Goal: Task Accomplishment & Management: Manage account settings

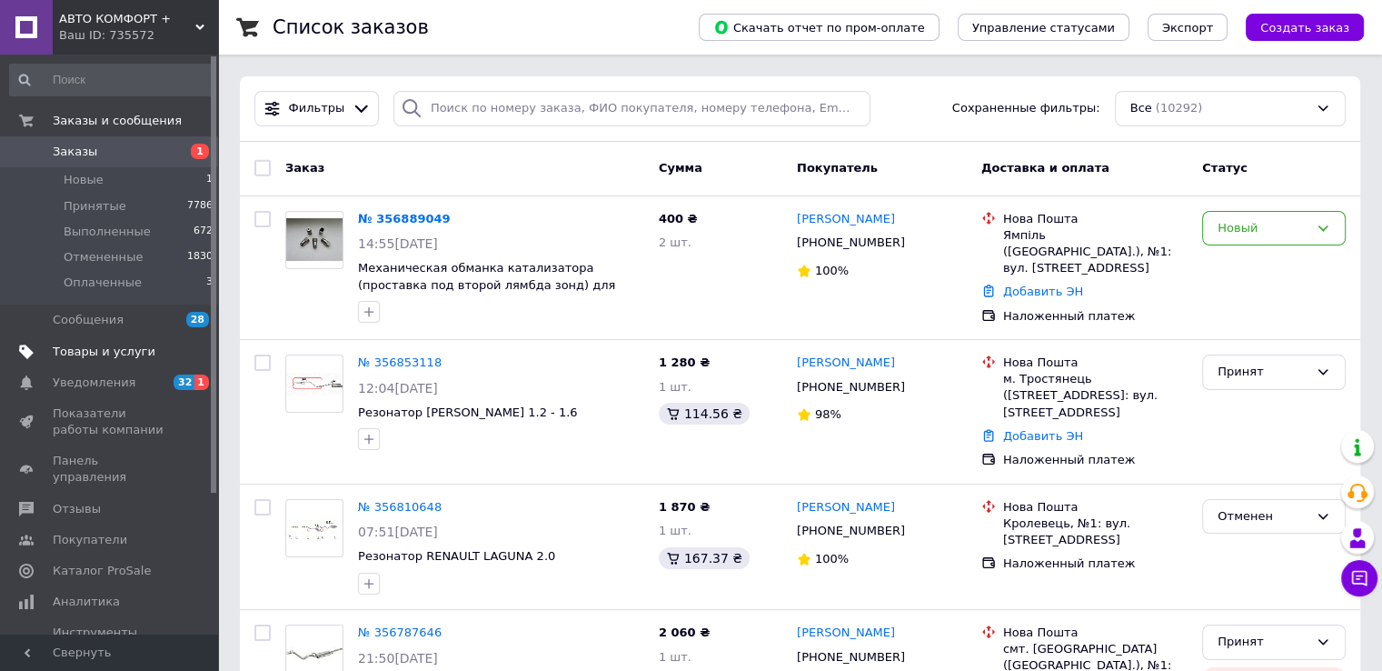
click at [121, 361] on link "Товары и услуги" at bounding box center [112, 351] width 224 height 31
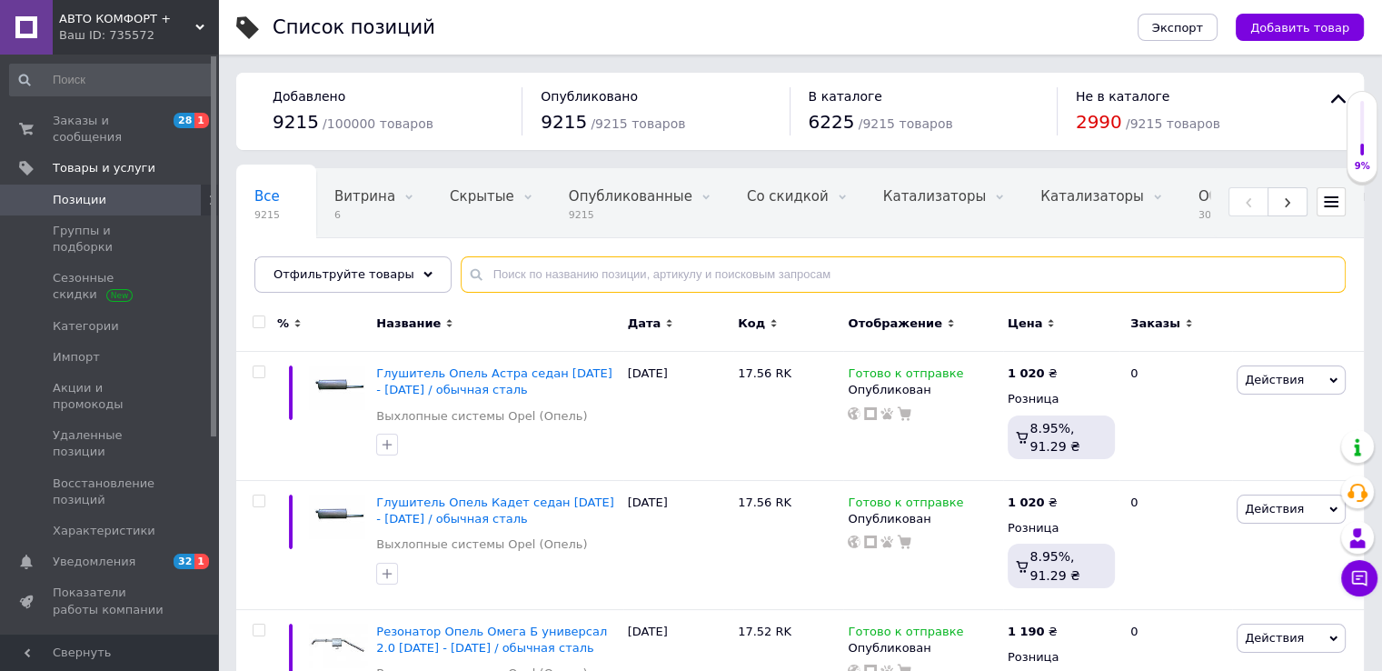
click at [529, 278] on input "text" at bounding box center [903, 274] width 885 height 36
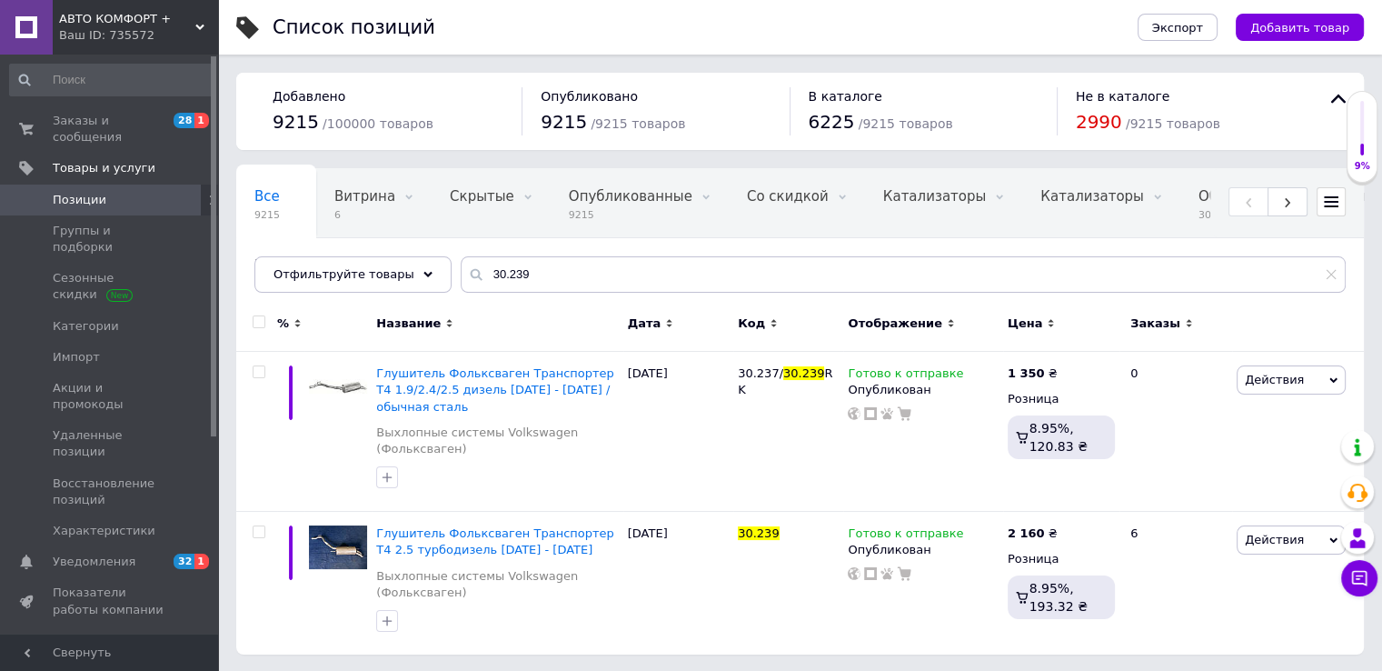
drag, startPoint x: 525, startPoint y: 292, endPoint x: 506, endPoint y: 274, distance: 26.4
click at [503, 274] on div "Все 9215 Витрина 6 Удалить Редактировать Скрытые 0 Удалить Редактировать Опубли…" at bounding box center [800, 230] width 1128 height 125
click at [509, 273] on input "30.239" at bounding box center [903, 274] width 885 height 36
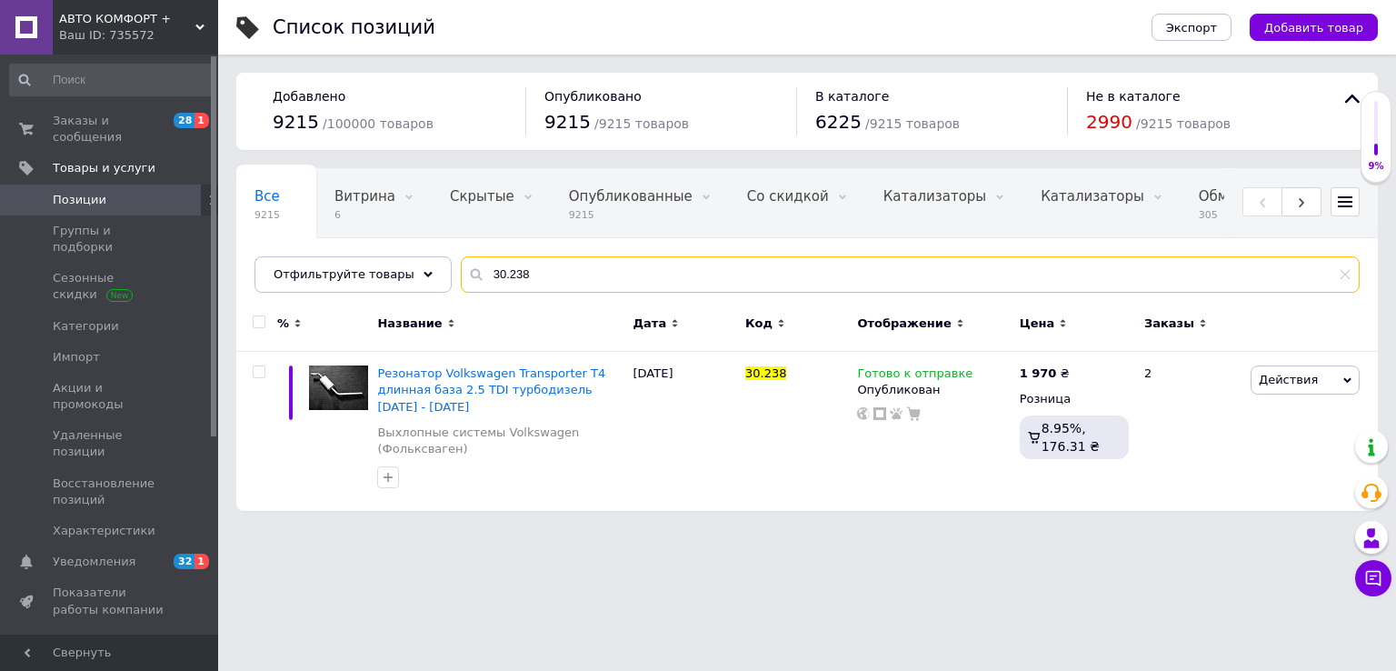
type input "30.239"
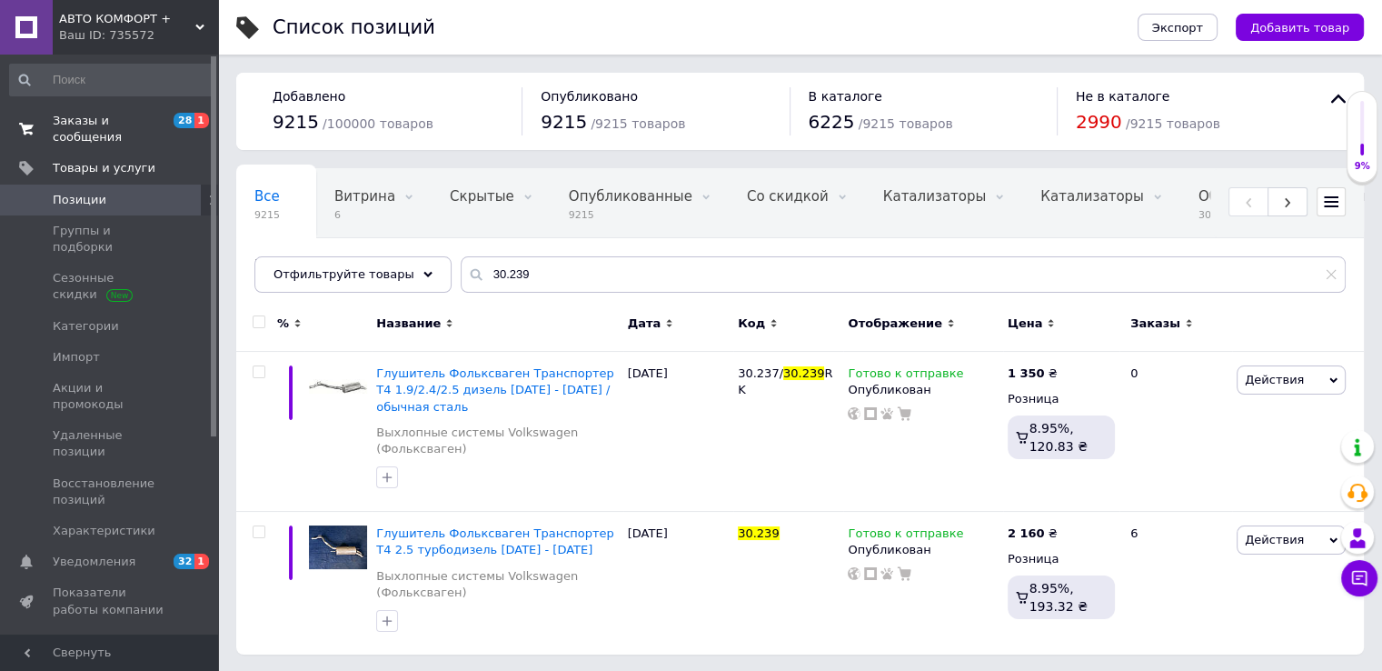
click at [148, 117] on span "Заказы и сообщения" at bounding box center [110, 129] width 115 height 33
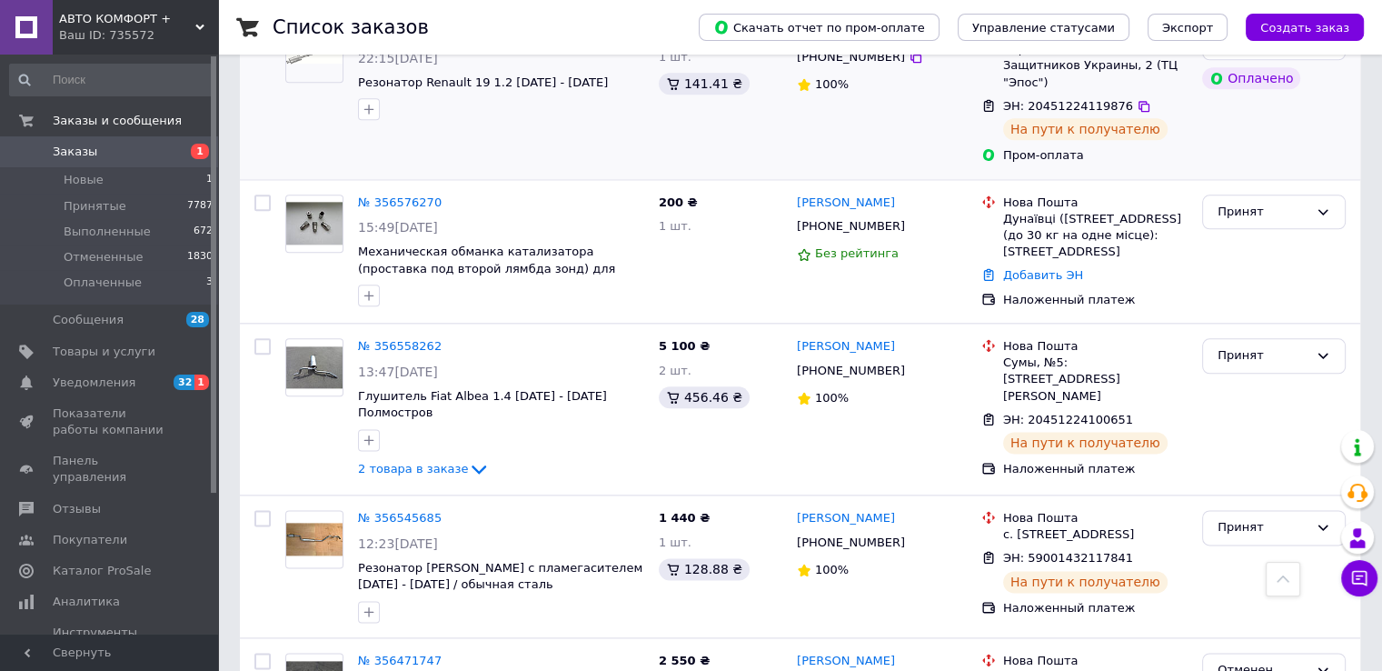
scroll to position [2181, 0]
click at [387, 338] on link "№ 356558262" at bounding box center [400, 345] width 84 height 14
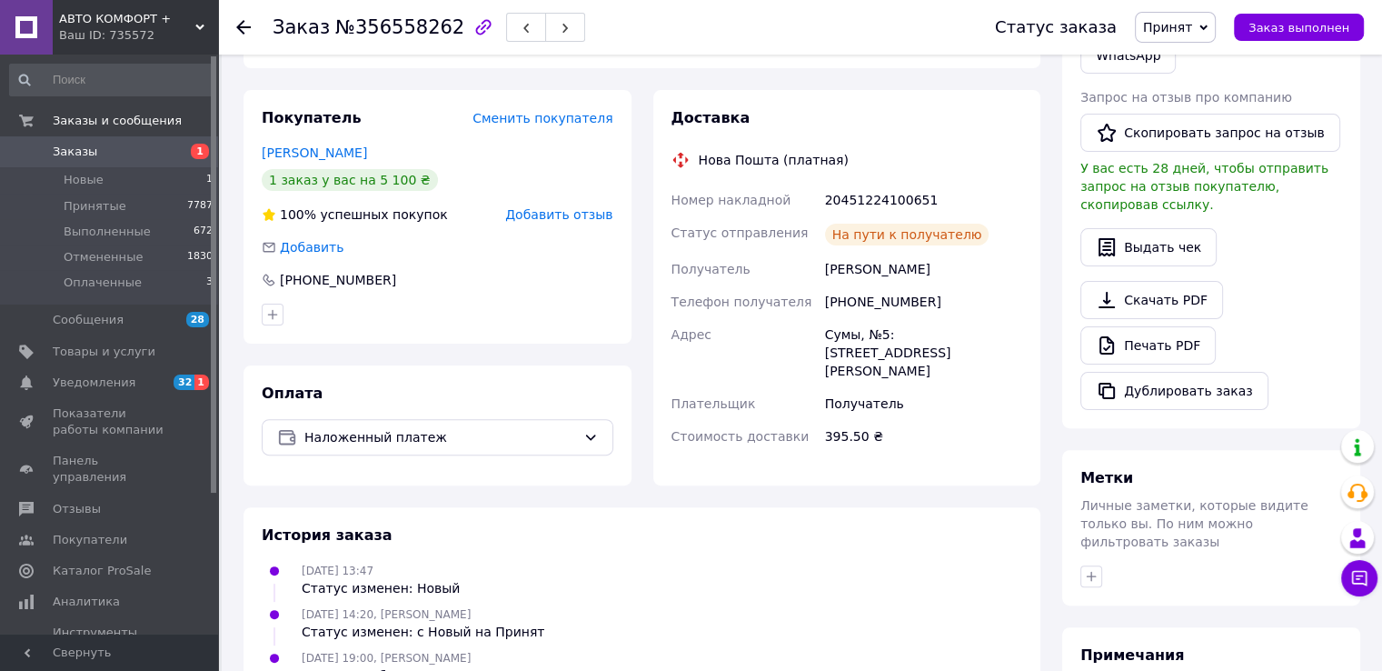
scroll to position [449, 0]
click at [148, 156] on span "Заказы" at bounding box center [110, 152] width 115 height 16
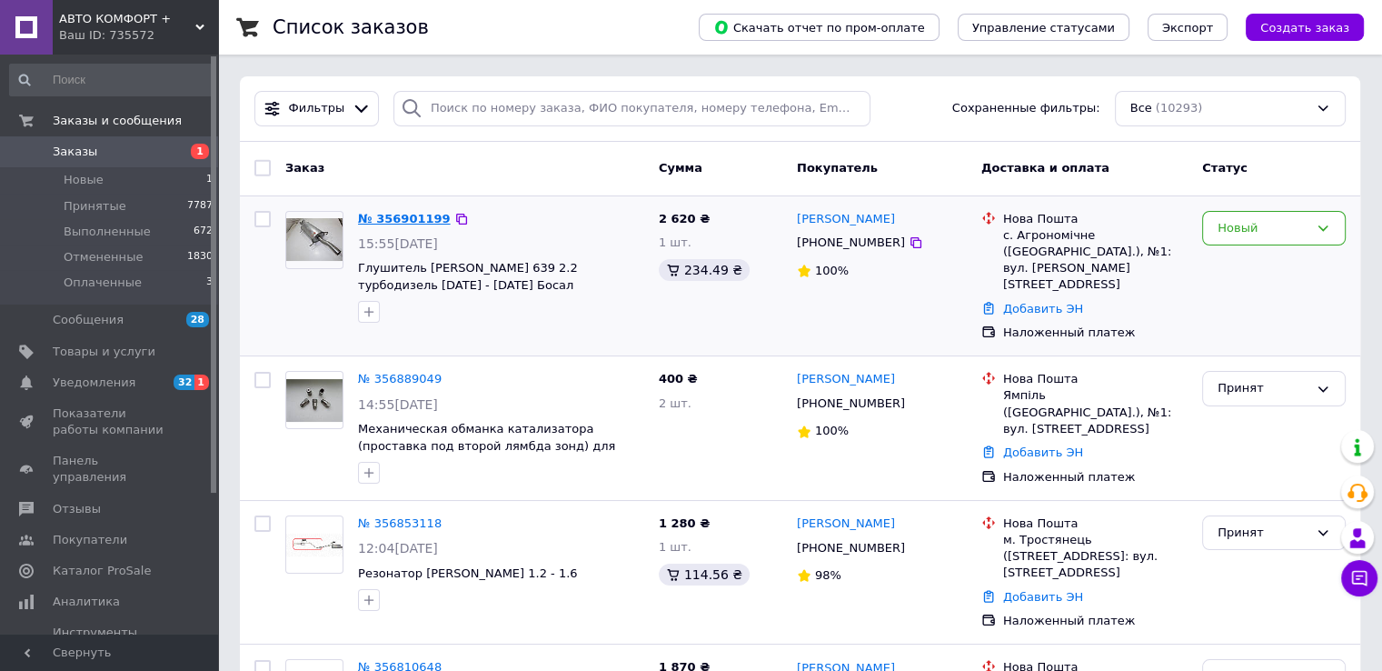
click at [404, 219] on link "№ 356901199" at bounding box center [404, 219] width 93 height 14
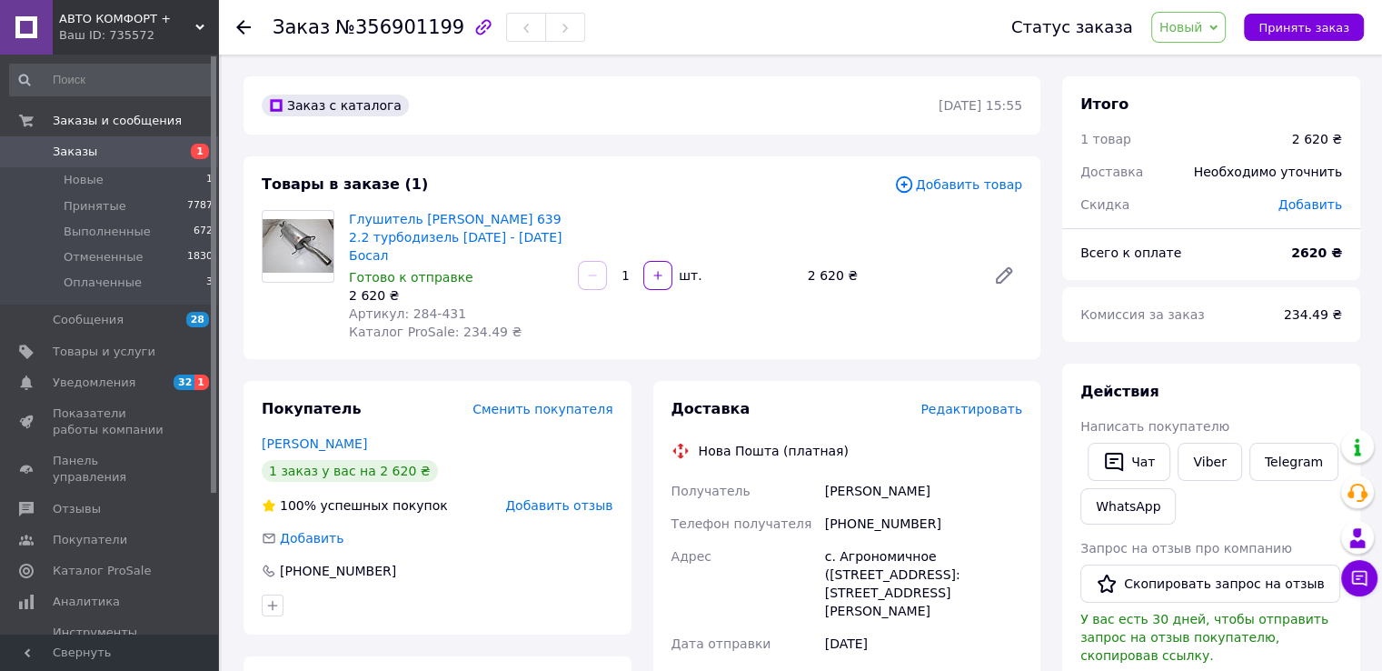
drag, startPoint x: 136, startPoint y: 165, endPoint x: 148, endPoint y: 165, distance: 11.8
click at [136, 165] on link "Заказы 1" at bounding box center [112, 151] width 224 height 31
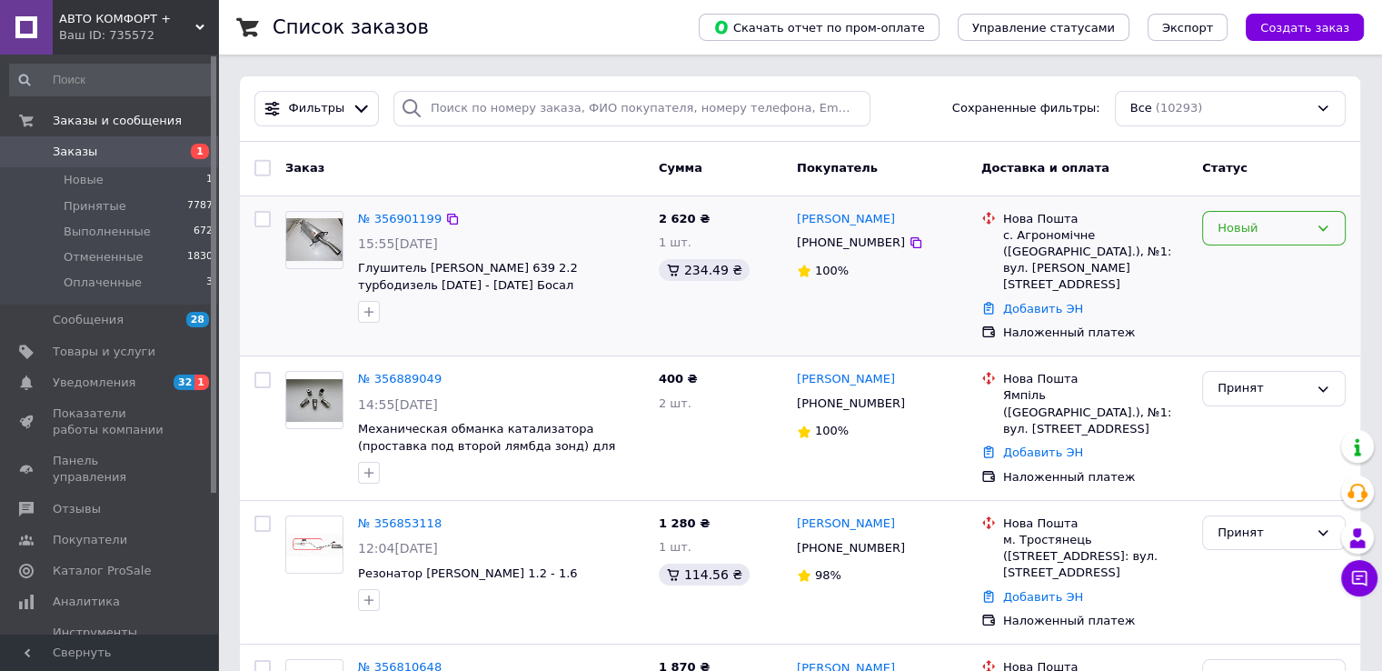
click at [1316, 230] on icon at bounding box center [1323, 228] width 15 height 15
click at [1260, 259] on li "Принят" at bounding box center [1274, 266] width 142 height 34
click at [164, 150] on span "Заказы" at bounding box center [110, 152] width 115 height 16
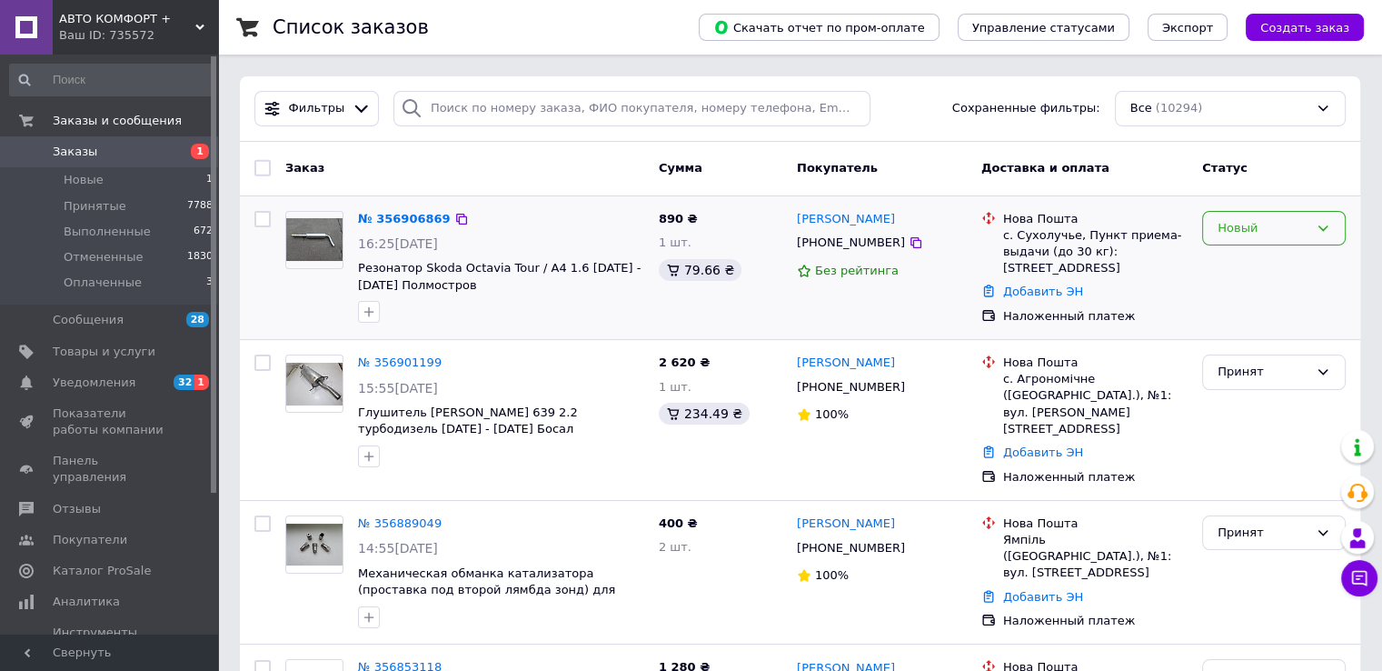
click at [1328, 224] on icon at bounding box center [1323, 228] width 15 height 15
click at [1306, 266] on li "Принят" at bounding box center [1274, 266] width 142 height 34
